Goal: Transaction & Acquisition: Purchase product/service

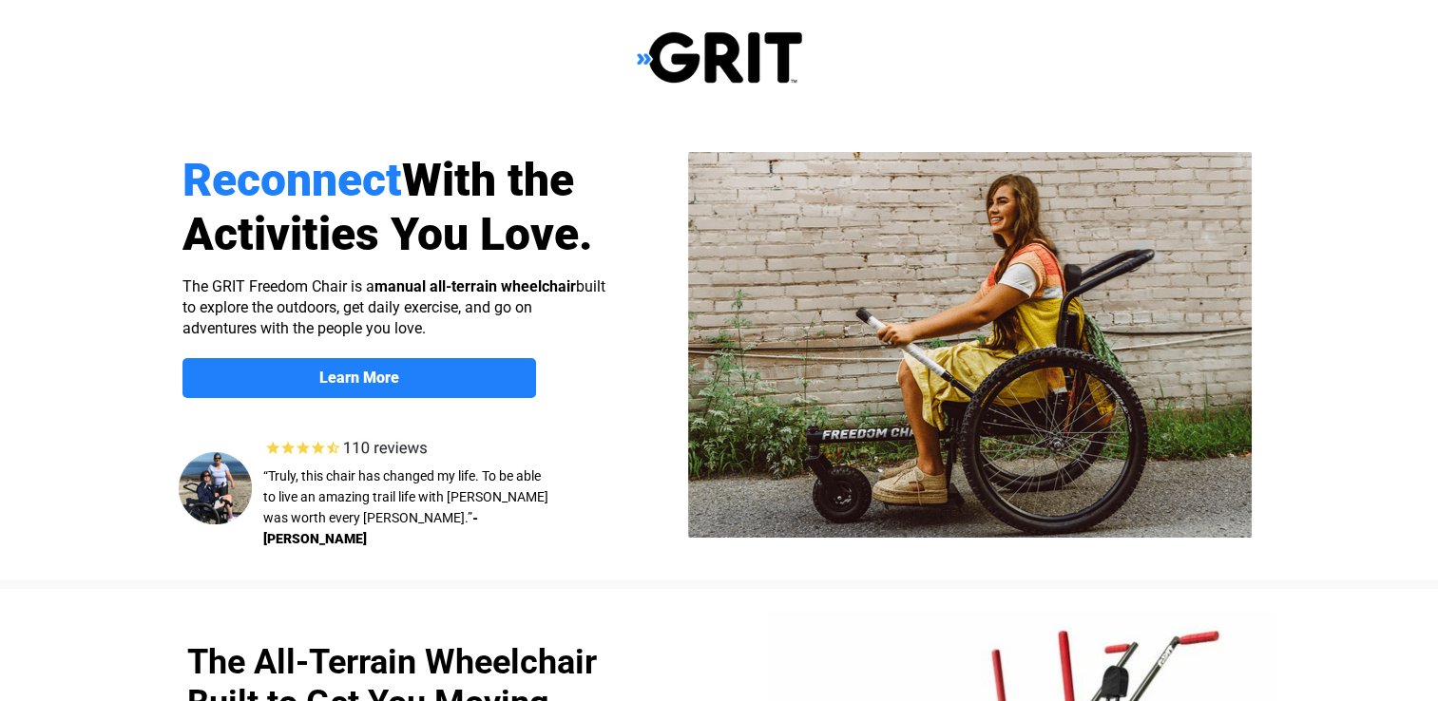
select select "US"
click at [703, 48] on img at bounding box center [719, 57] width 165 height 54
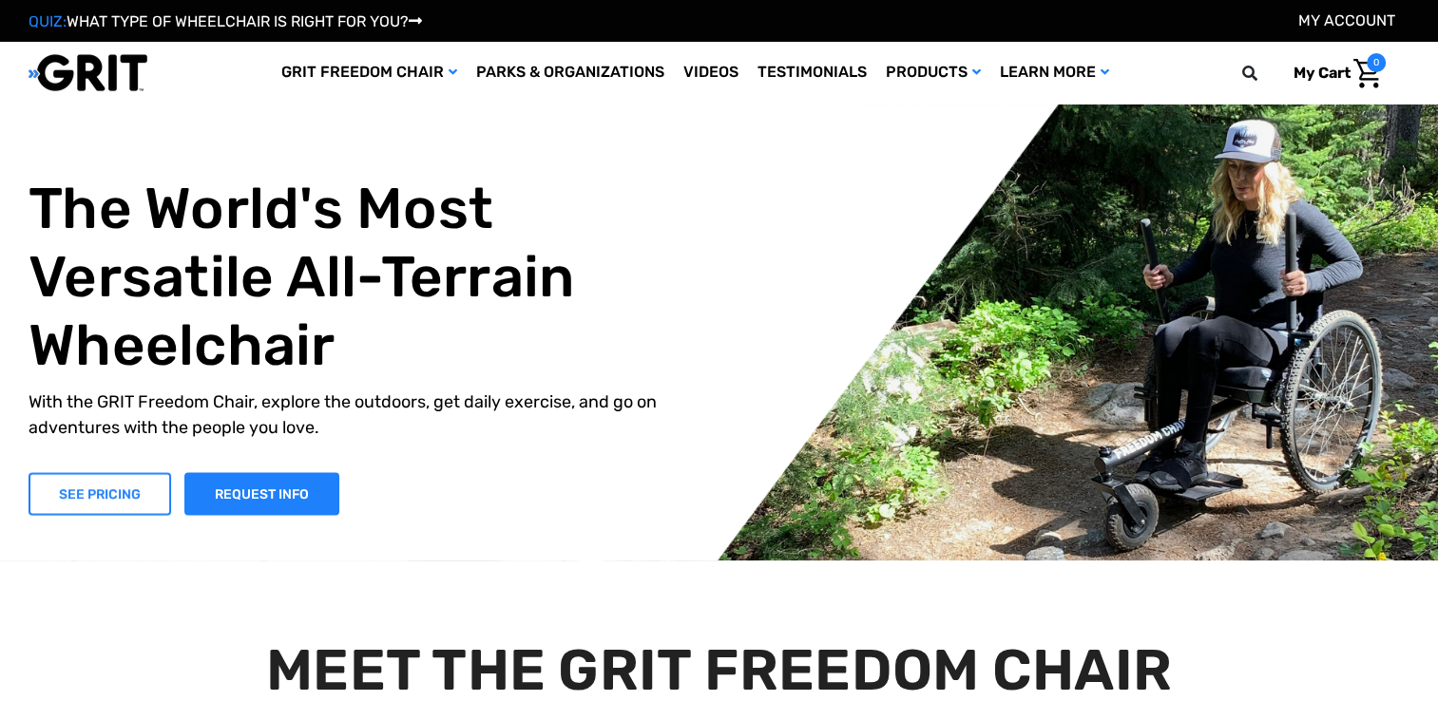
click at [116, 486] on link "SEE PRICING" at bounding box center [100, 493] width 143 height 43
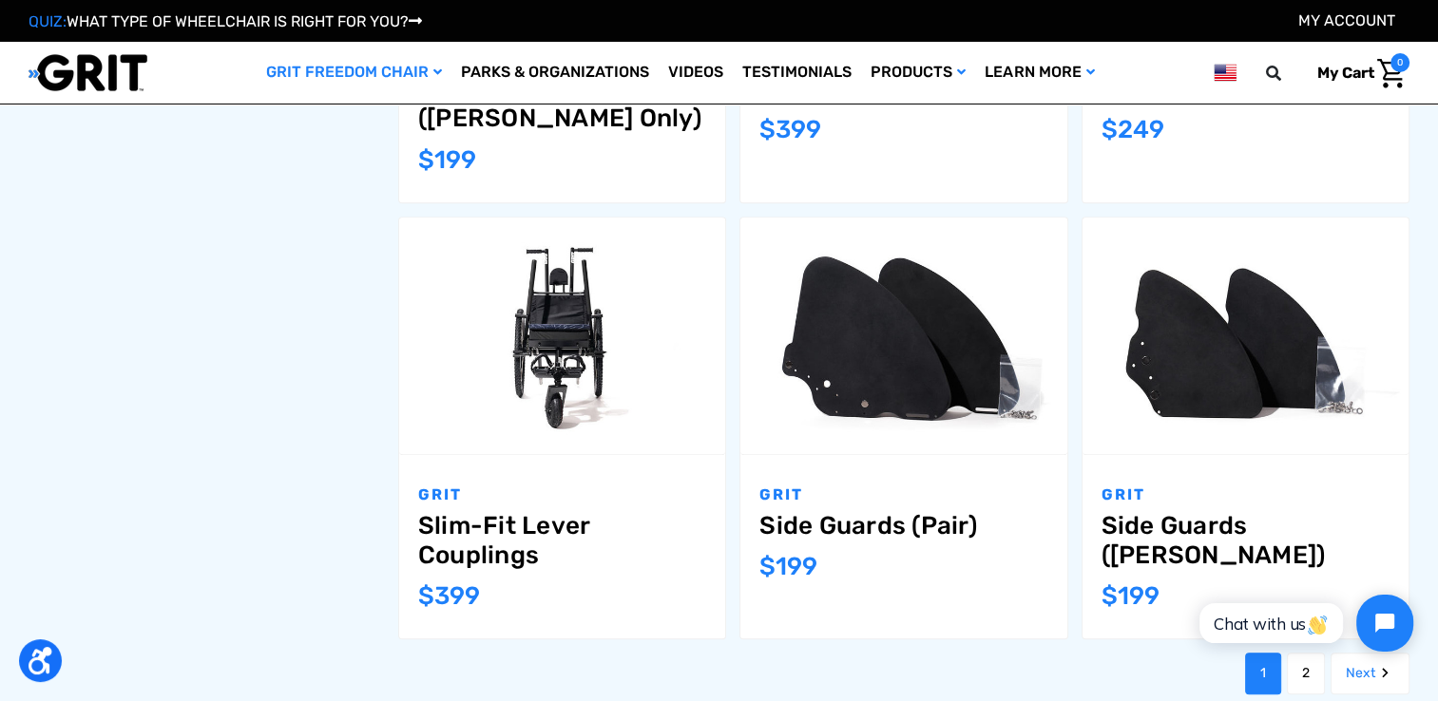
scroll to position [1901, 0]
